Goal: Information Seeking & Learning: Learn about a topic

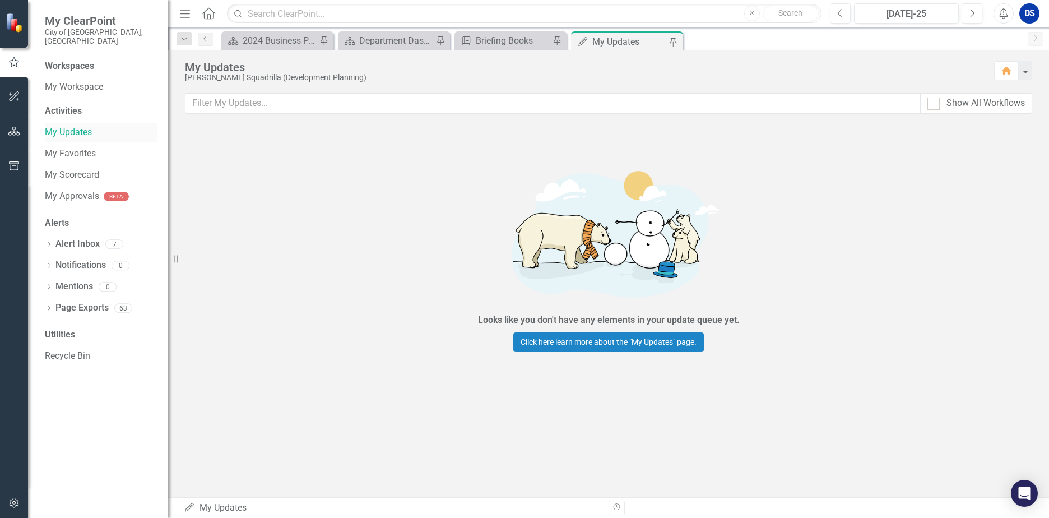
click at [72, 126] on link "My Updates" at bounding box center [101, 132] width 112 height 13
click at [396, 39] on div "Department Dashboard" at bounding box center [396, 41] width 74 height 14
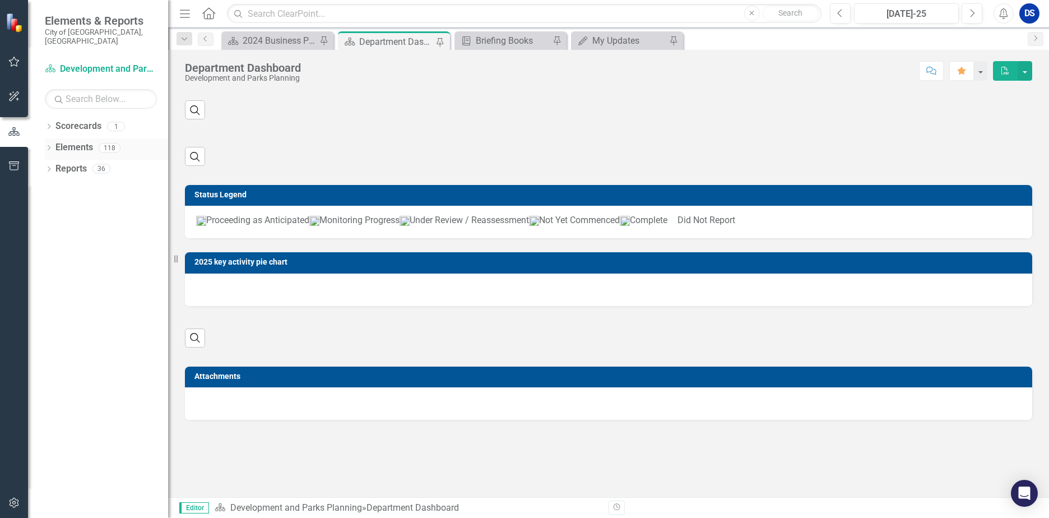
click at [68, 141] on link "Elements" at bounding box center [74, 147] width 38 height 13
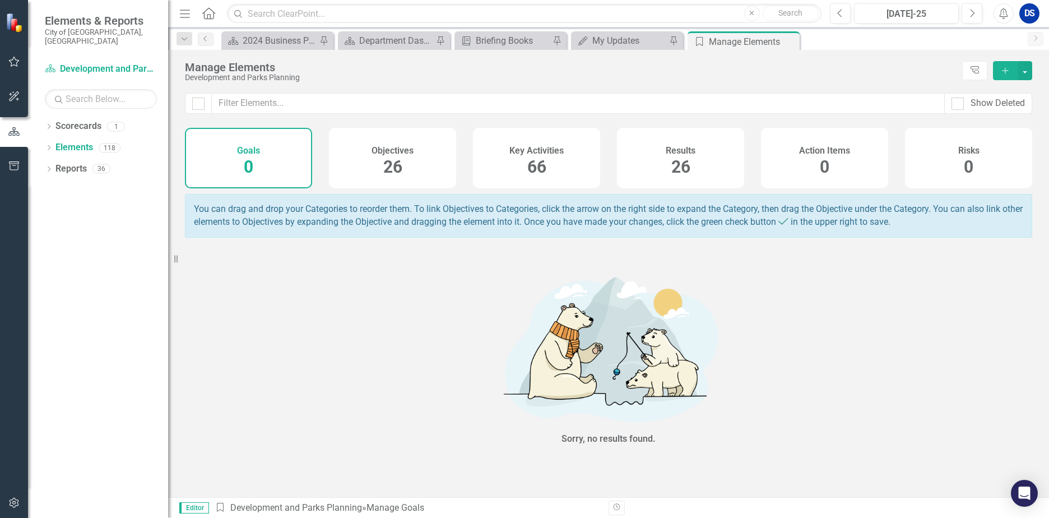
click at [382, 164] on div "Objectives 26" at bounding box center [392, 158] width 127 height 61
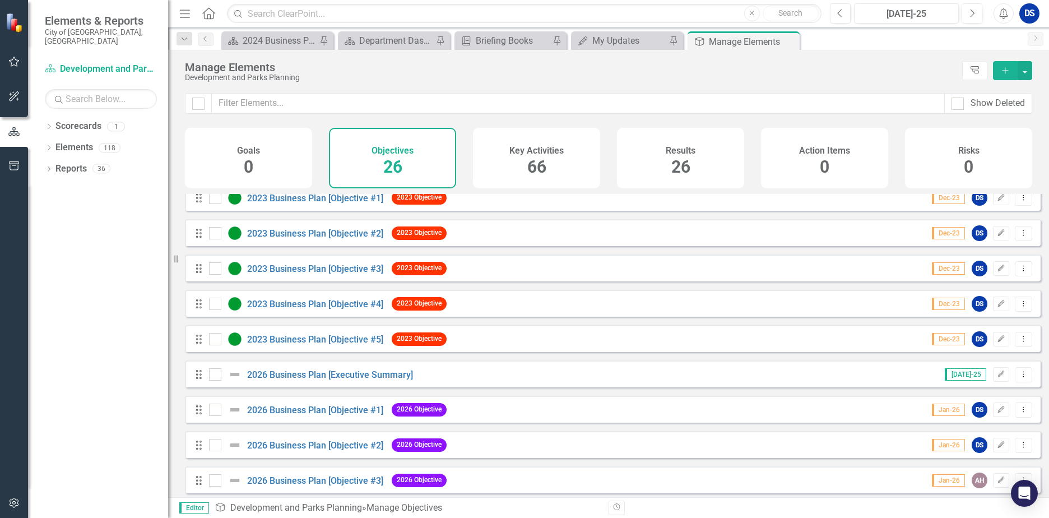
scroll to position [617, 0]
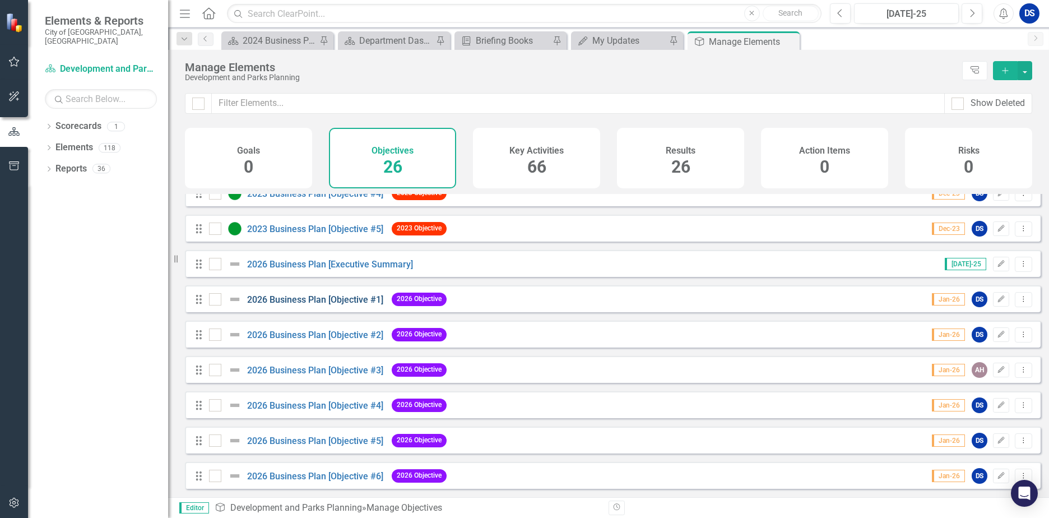
click at [331, 305] on link "2026 Business Plan [Objective #1]" at bounding box center [315, 299] width 136 height 11
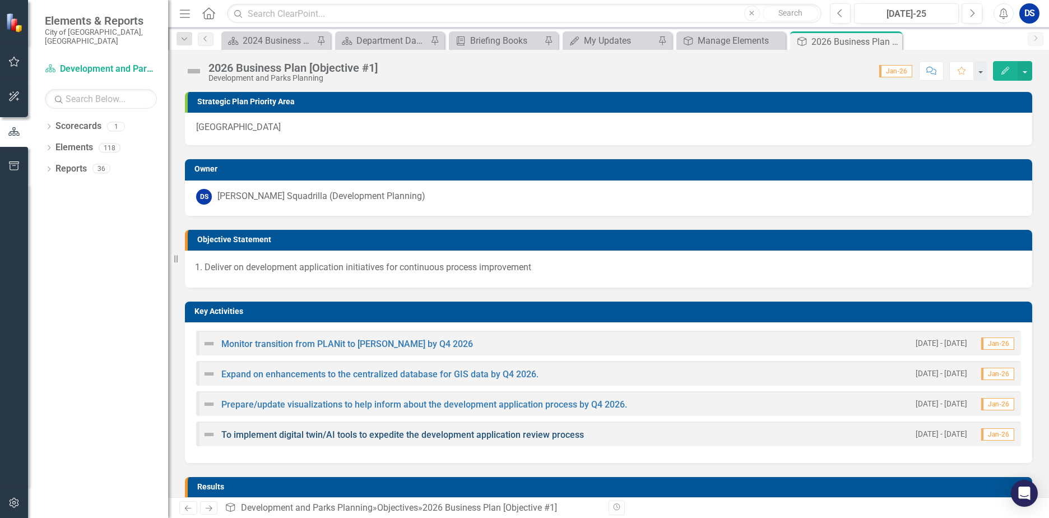
click at [364, 436] on link "To implement digital twin/AI tools to expedite the development application revi…" at bounding box center [402, 434] width 363 height 11
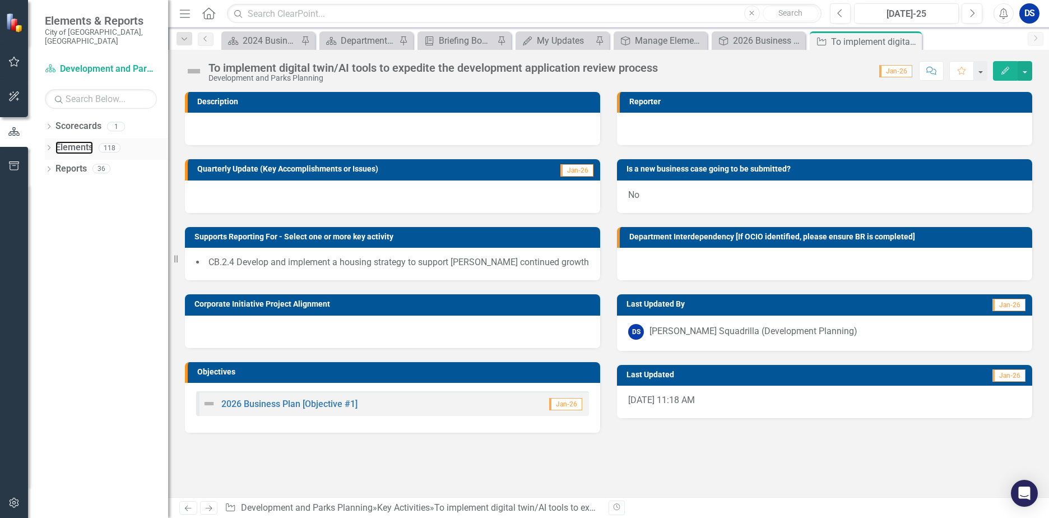
drag, startPoint x: 82, startPoint y: 137, endPoint x: 124, endPoint y: 136, distance: 41.5
click at [82, 141] on link "Elements" at bounding box center [74, 147] width 38 height 13
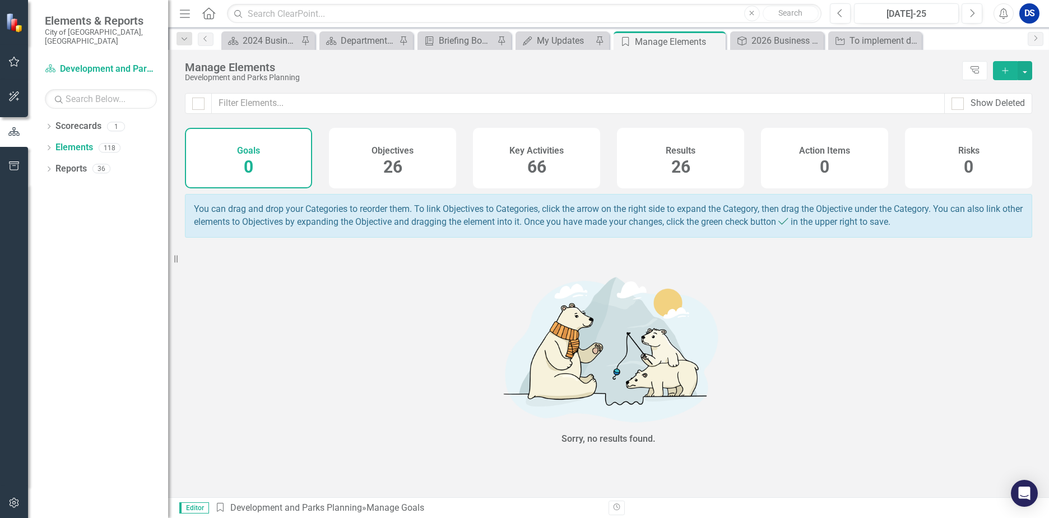
click at [414, 167] on div "Objectives 26" at bounding box center [392, 158] width 127 height 61
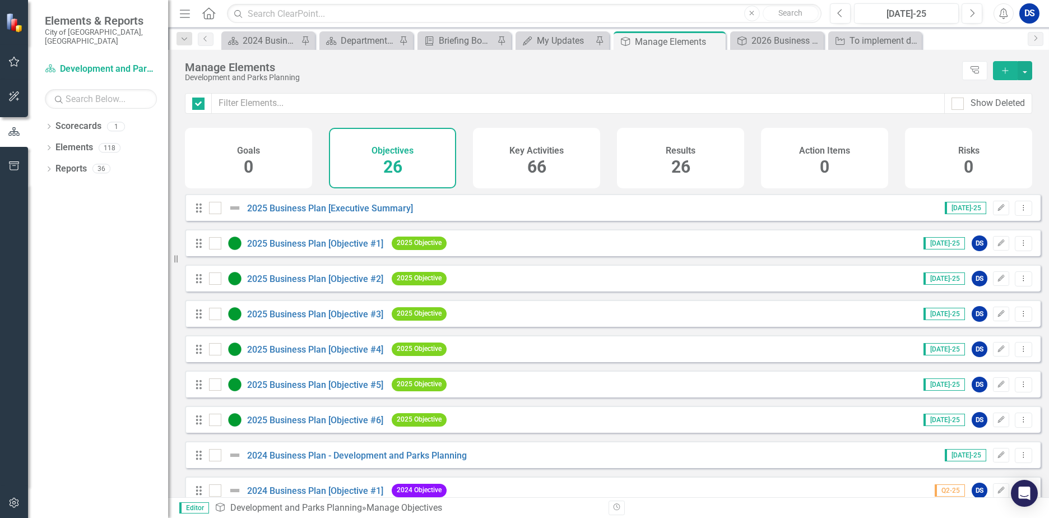
checkbox input "false"
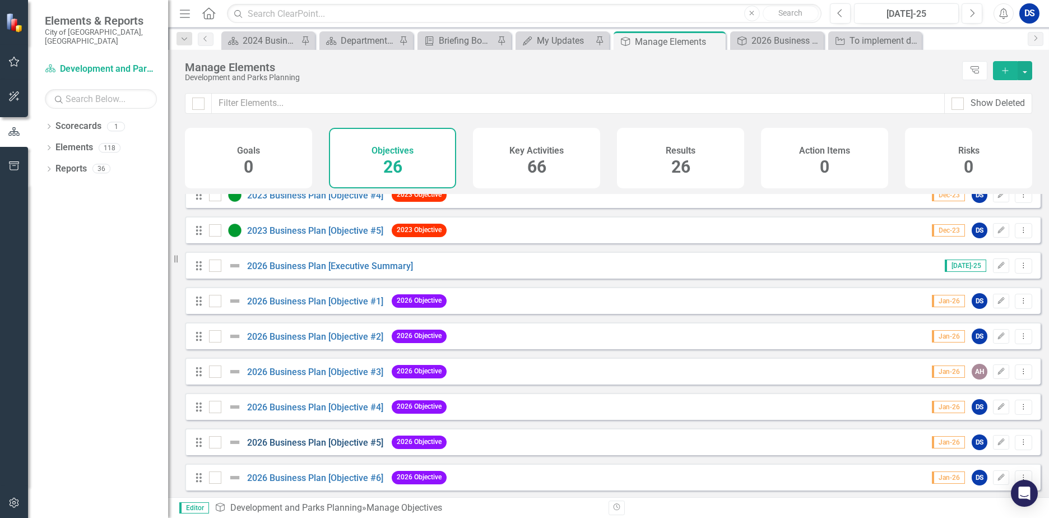
scroll to position [617, 0]
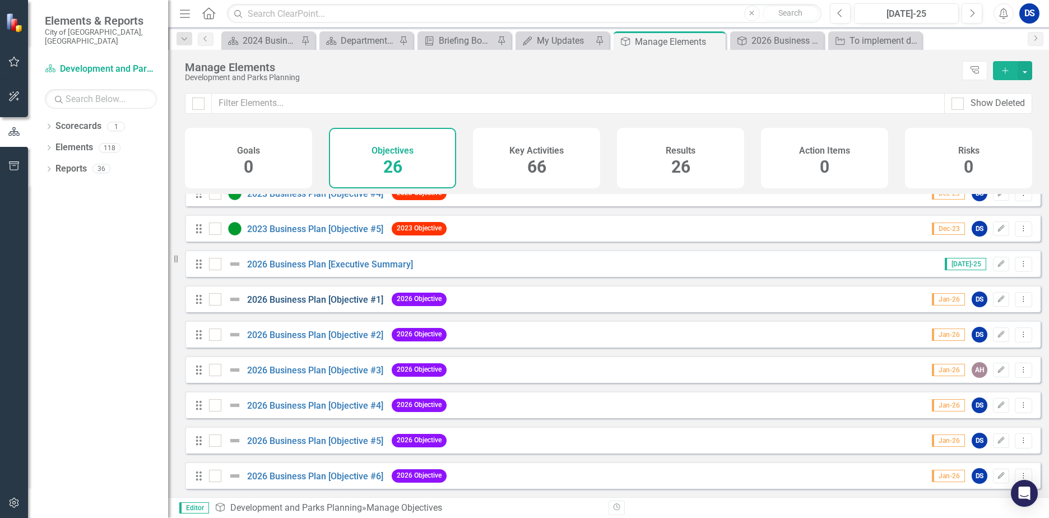
click at [323, 305] on link "2026 Business Plan [Objective #1]" at bounding box center [315, 299] width 136 height 11
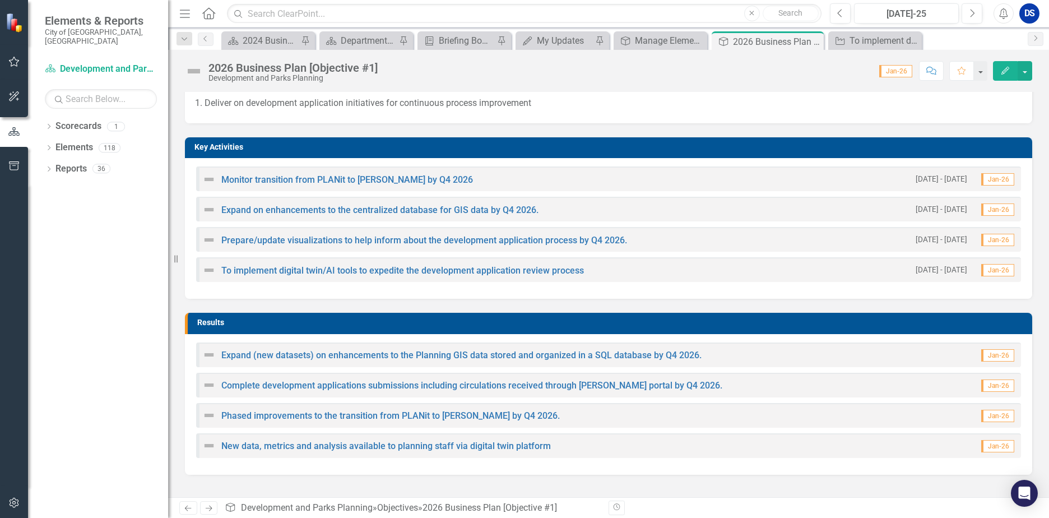
scroll to position [168, 0]
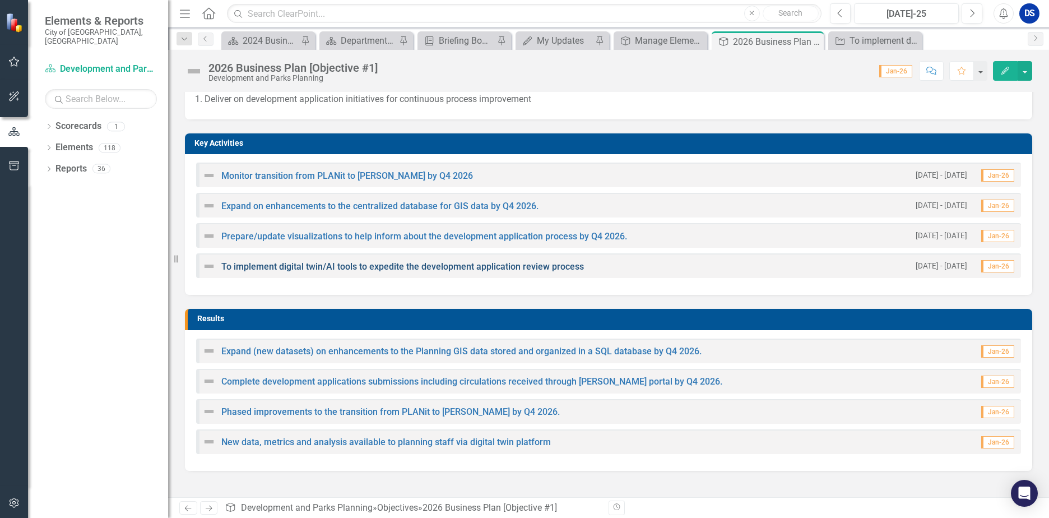
click at [357, 267] on link "To implement digital twin/AI tools to expedite the development application revi…" at bounding box center [402, 266] width 363 height 11
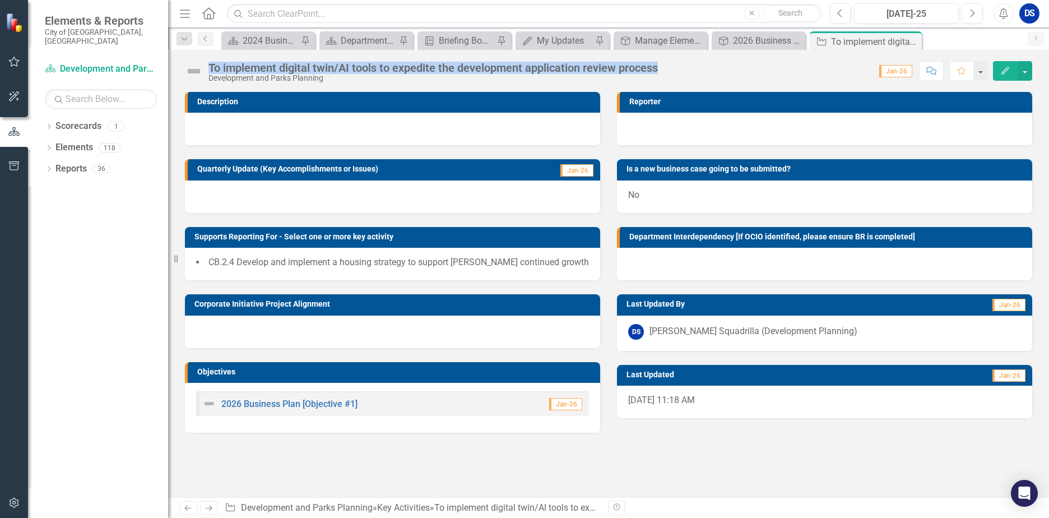
drag, startPoint x: 211, startPoint y: 65, endPoint x: 663, endPoint y: 63, distance: 451.8
click at [663, 63] on div "To implement digital twin/AI tools to expedite the development application revi…" at bounding box center [436, 72] width 455 height 21
drag, startPoint x: 663, startPoint y: 63, endPoint x: 653, endPoint y: 68, distance: 11.3
copy div "To implement digital twin/AI tools to expedite the development application revi…"
click at [74, 141] on link "Elements" at bounding box center [74, 147] width 38 height 13
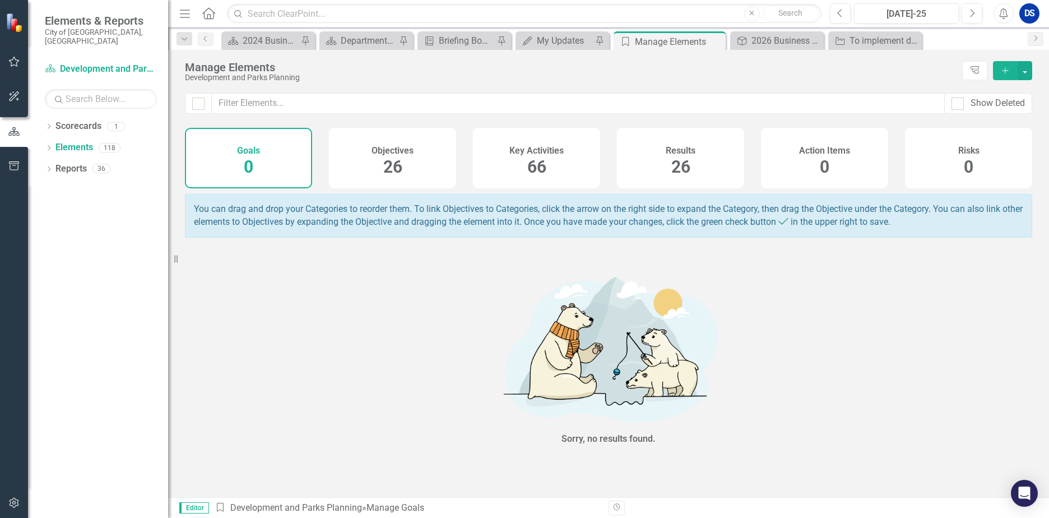
click at [416, 152] on div "Objectives 26" at bounding box center [392, 158] width 127 height 61
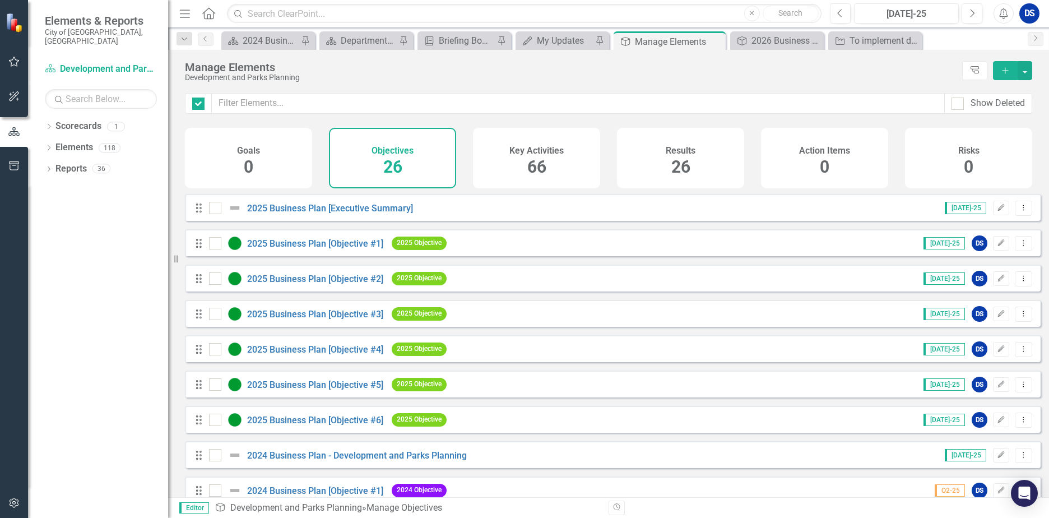
checkbox input "false"
click at [313, 319] on link "2025 Business Plan [Objective #3]" at bounding box center [315, 314] width 136 height 11
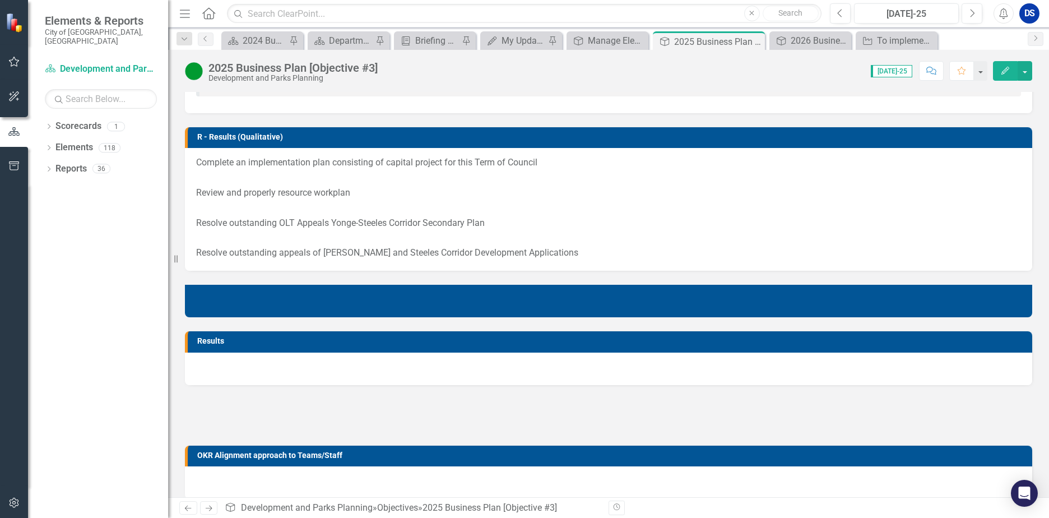
scroll to position [473, 0]
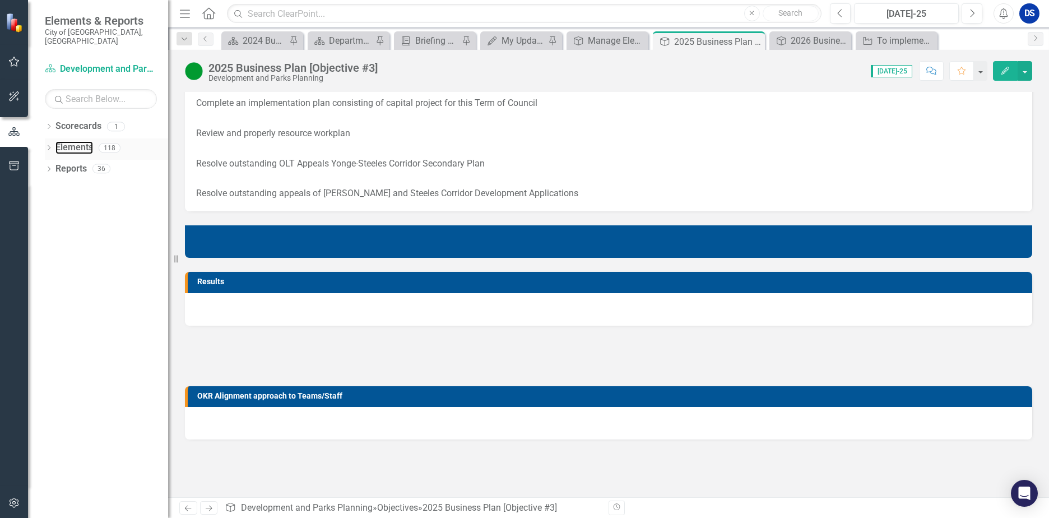
drag, startPoint x: 64, startPoint y: 137, endPoint x: 147, endPoint y: 138, distance: 83.0
click at [64, 141] on link "Elements" at bounding box center [74, 147] width 38 height 13
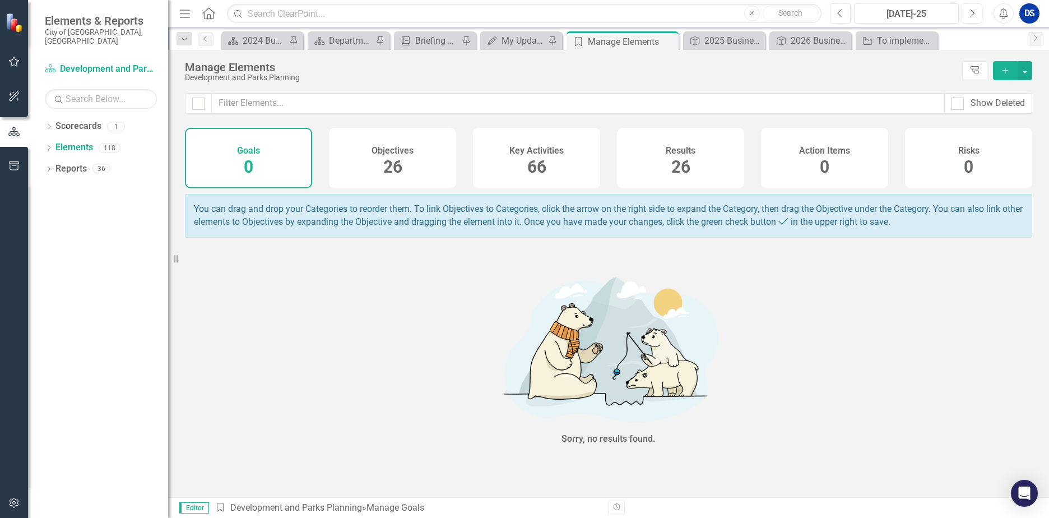
click at [383, 172] on span "26" at bounding box center [392, 167] width 19 height 20
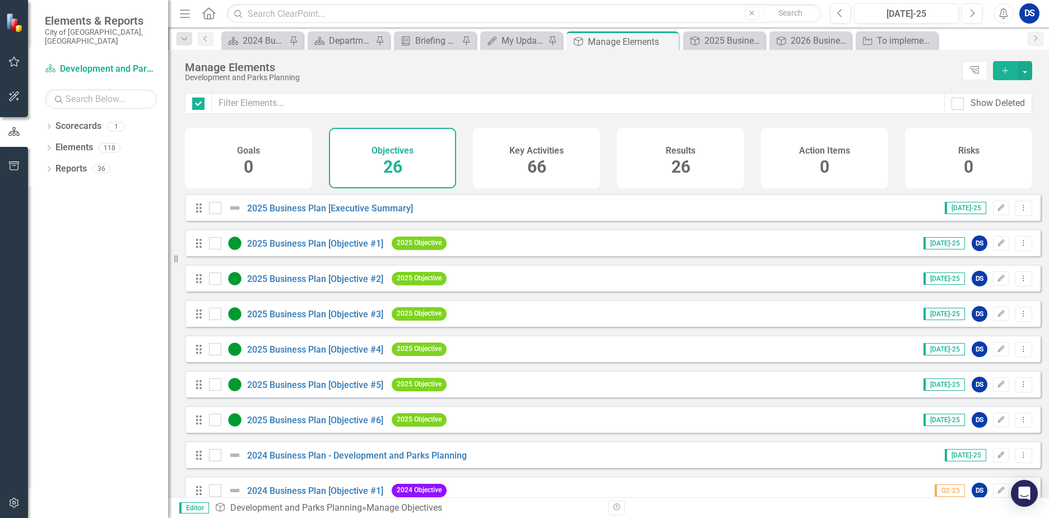
checkbox input "false"
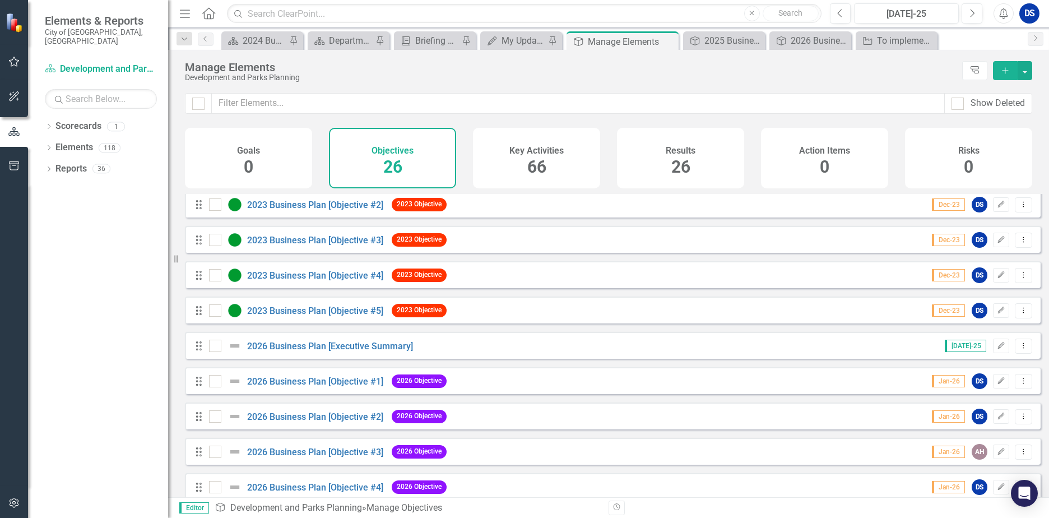
scroll to position [623, 0]
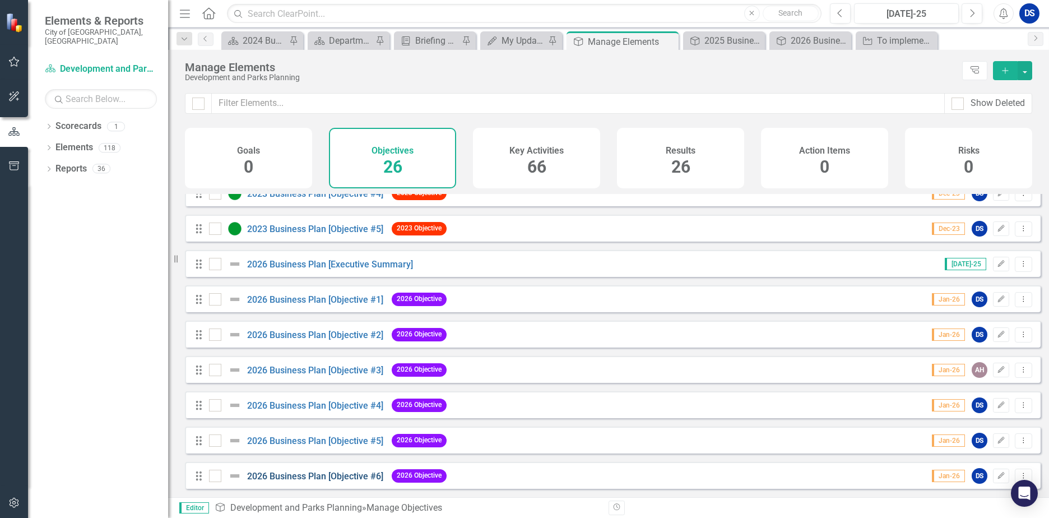
click at [320, 477] on "] "2026 Business Plan [Objective #6]" at bounding box center [315, 476] width 136 height 11
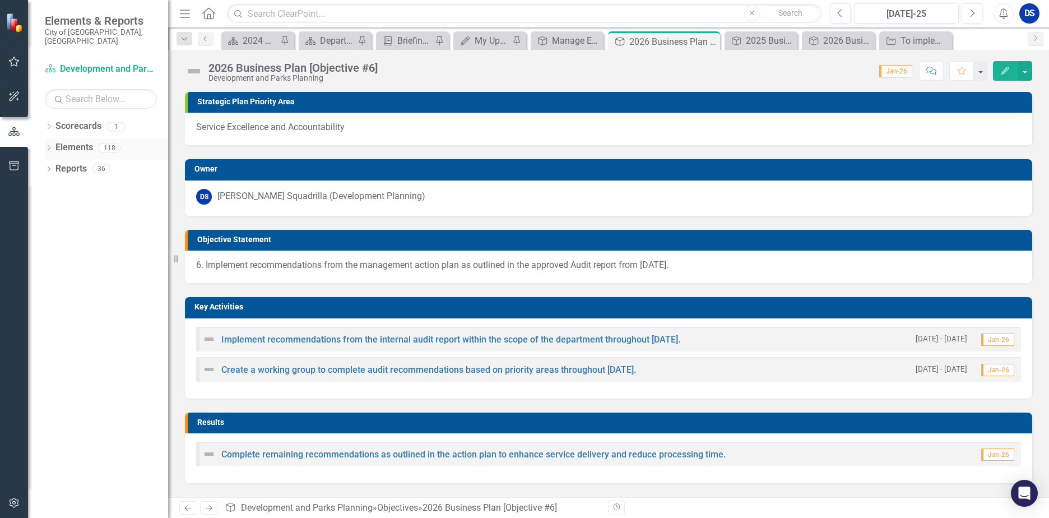
click at [71, 141] on link "Elements" at bounding box center [74, 147] width 38 height 13
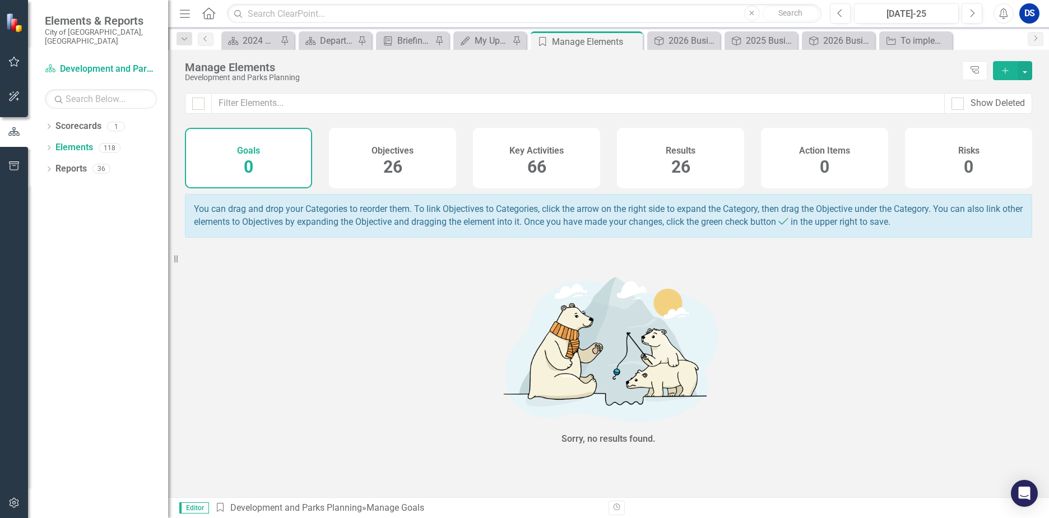
click at [392, 152] on h4 "Objectives" at bounding box center [393, 151] width 42 height 10
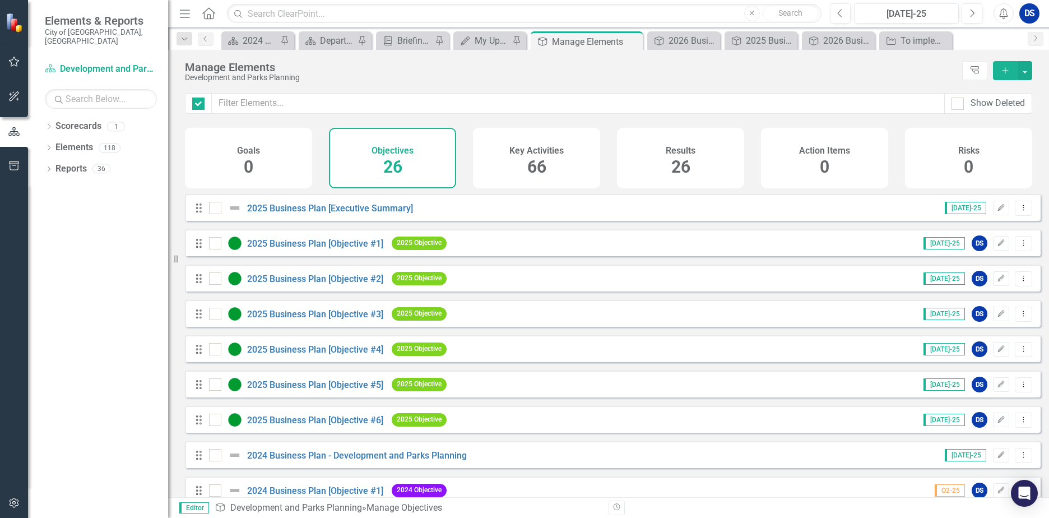
checkbox input "false"
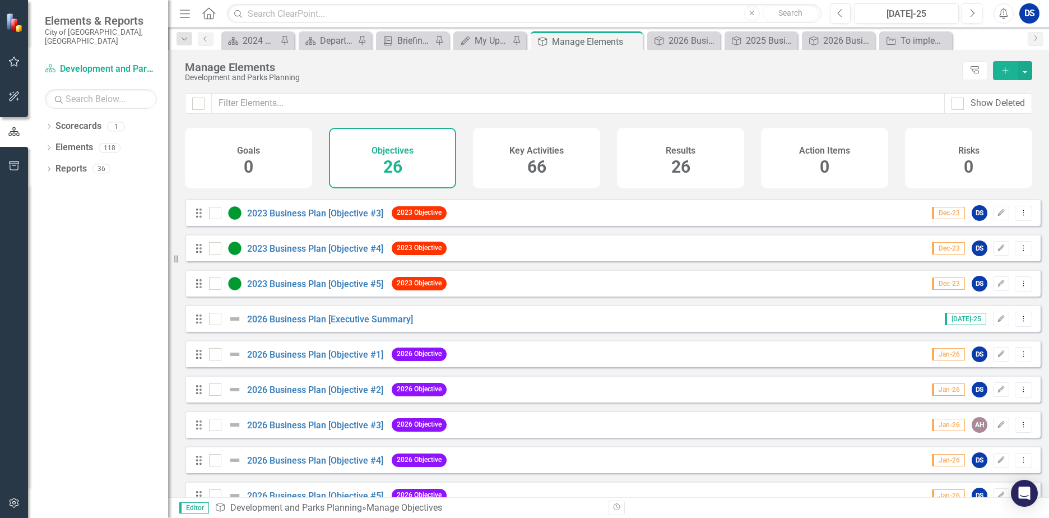
scroll to position [623, 0]
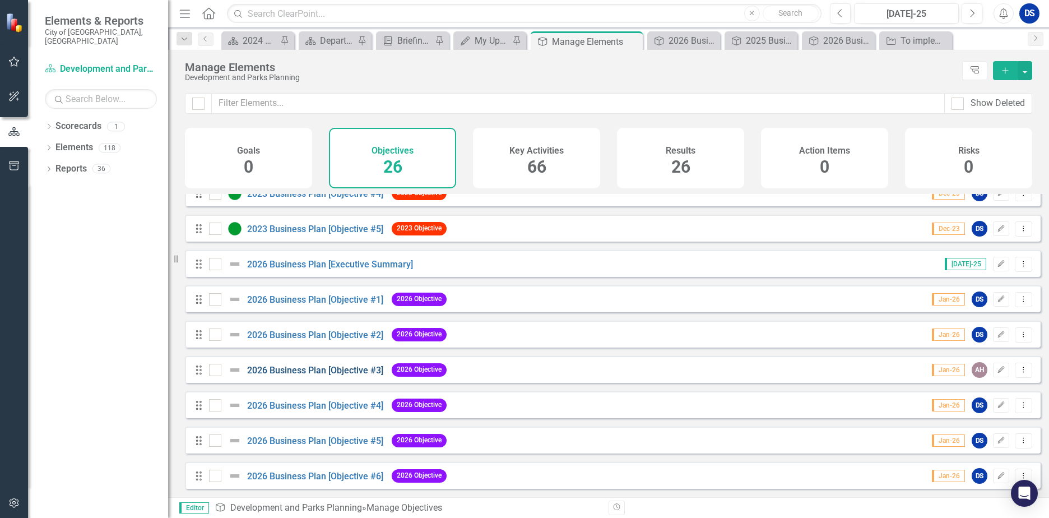
click at [344, 371] on "] "2026 Business Plan [Objective #3]" at bounding box center [315, 370] width 136 height 11
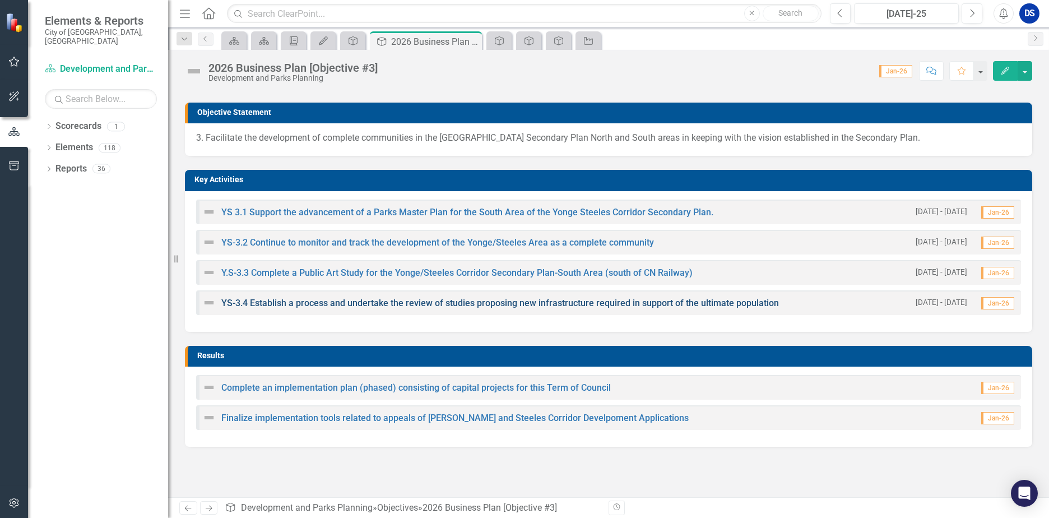
scroll to position [135, 0]
